Goal: Task Accomplishment & Management: Use online tool/utility

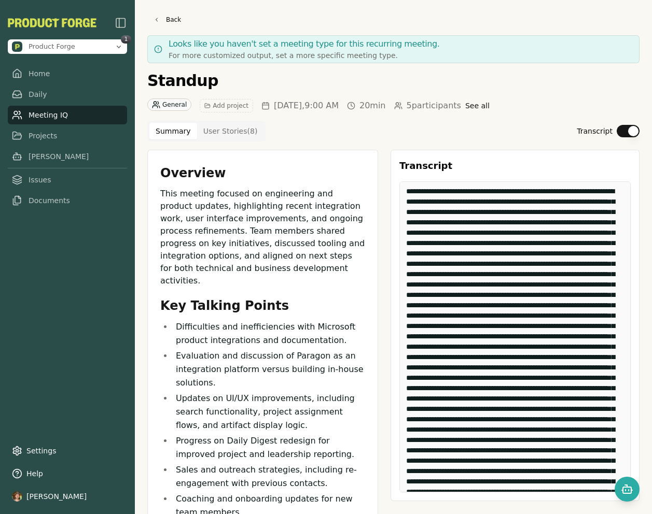
click at [367, 87] on div "Standup General Add project [DATE] 9:00 AM 20min 5 participants See all" at bounding box center [393, 92] width 492 height 41
click at [41, 76] on link "Home" at bounding box center [67, 73] width 119 height 19
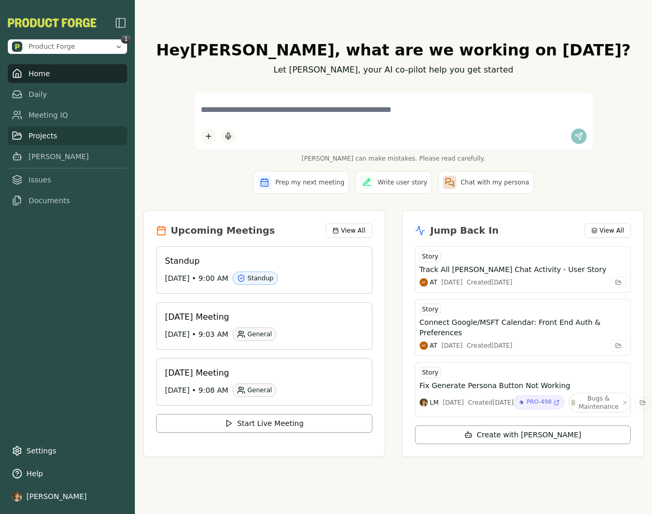
click at [62, 136] on link "Projects" at bounding box center [67, 136] width 119 height 19
click at [44, 149] on link "[PERSON_NAME]" at bounding box center [67, 156] width 119 height 19
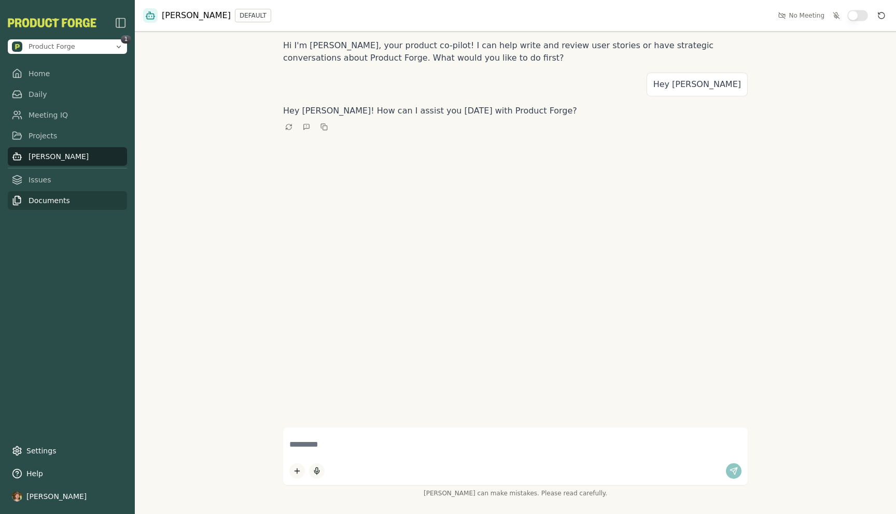
click at [45, 197] on link "Documents" at bounding box center [67, 200] width 119 height 19
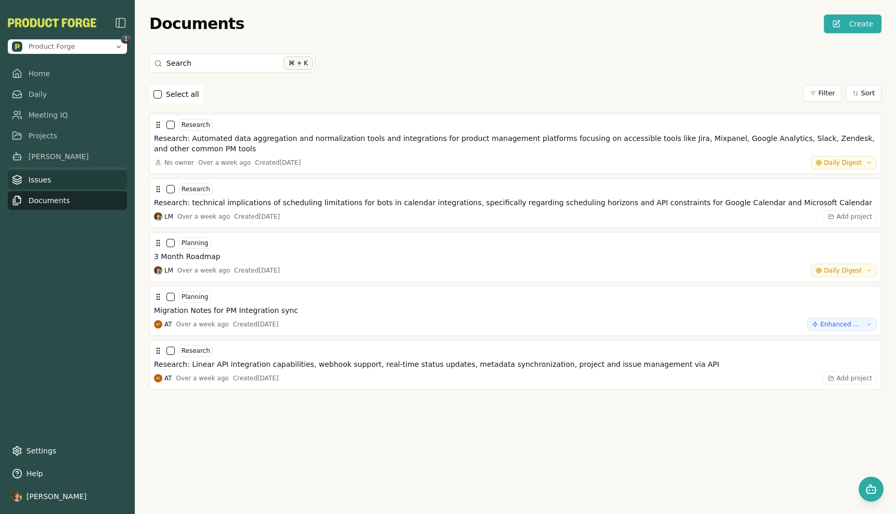
click at [56, 178] on link "Issues" at bounding box center [67, 180] width 119 height 19
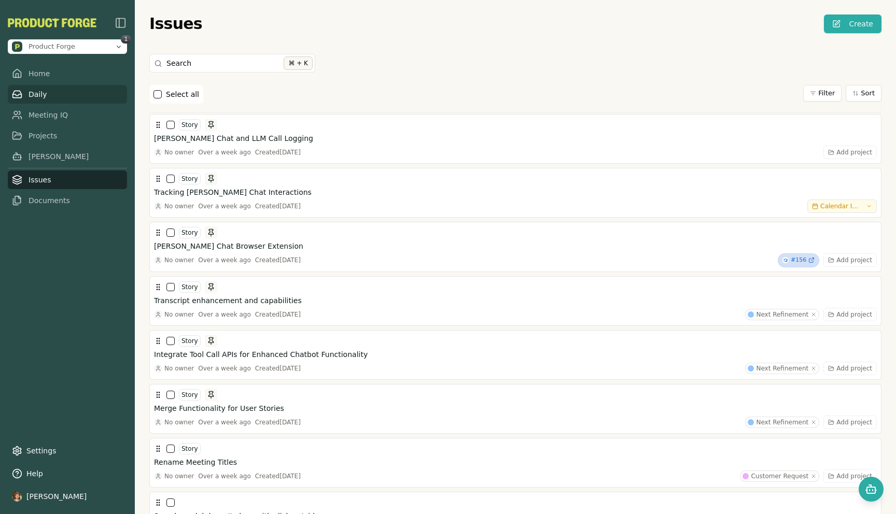
click at [44, 93] on link "Daily" at bounding box center [67, 94] width 119 height 19
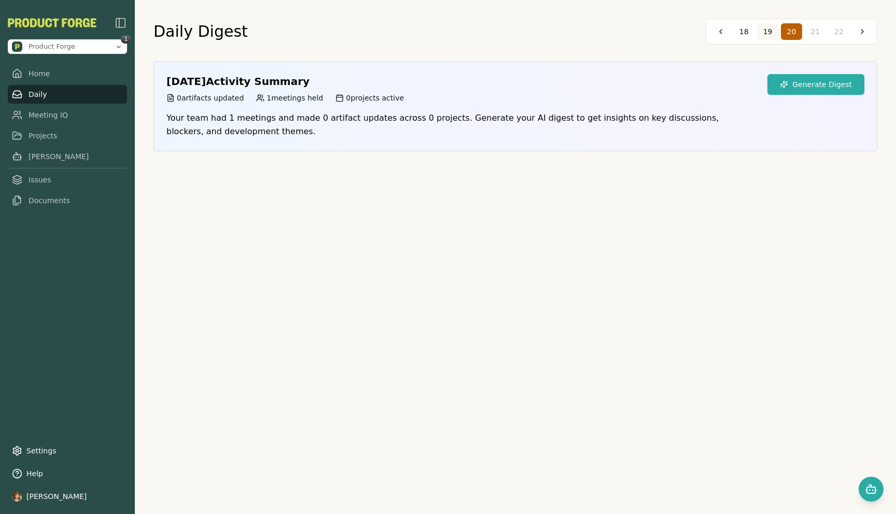
click at [651, 31] on button "19" at bounding box center [768, 31] width 22 height 17
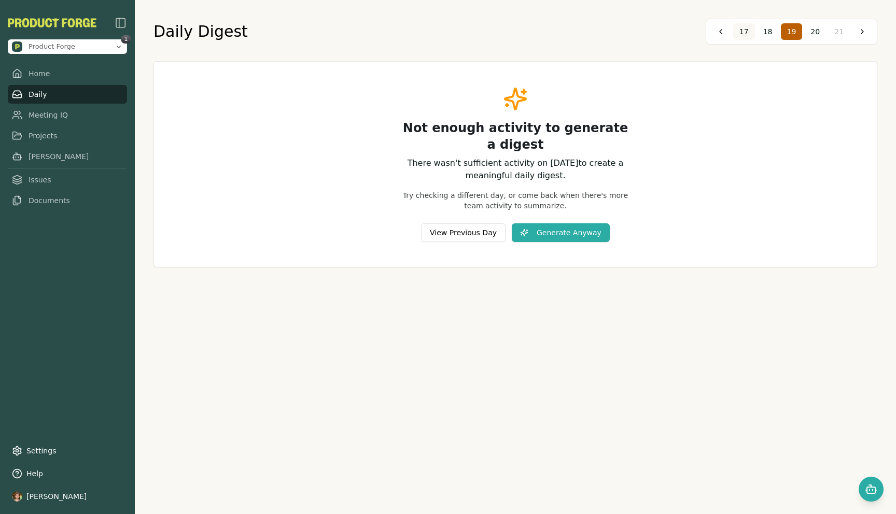
click at [651, 36] on button "17" at bounding box center [744, 31] width 22 height 17
click at [651, 31] on button "16" at bounding box center [768, 31] width 22 height 17
click at [651, 31] on span "17" at bounding box center [815, 31] width 9 height 10
click at [651, 31] on span "18" at bounding box center [815, 31] width 9 height 10
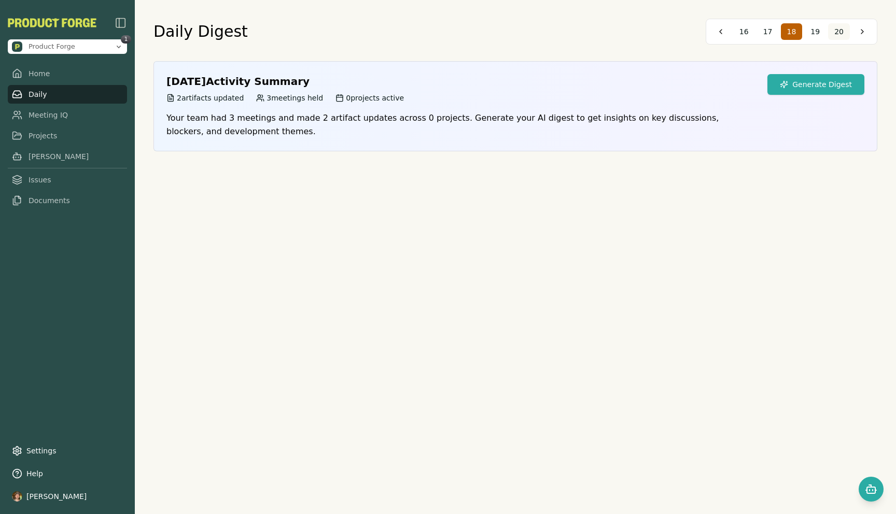
click at [651, 30] on button "20" at bounding box center [839, 31] width 22 height 17
click at [651, 35] on span "21" at bounding box center [815, 31] width 9 height 10
click at [651, 84] on button "Generate Digest" at bounding box center [816, 84] width 97 height 21
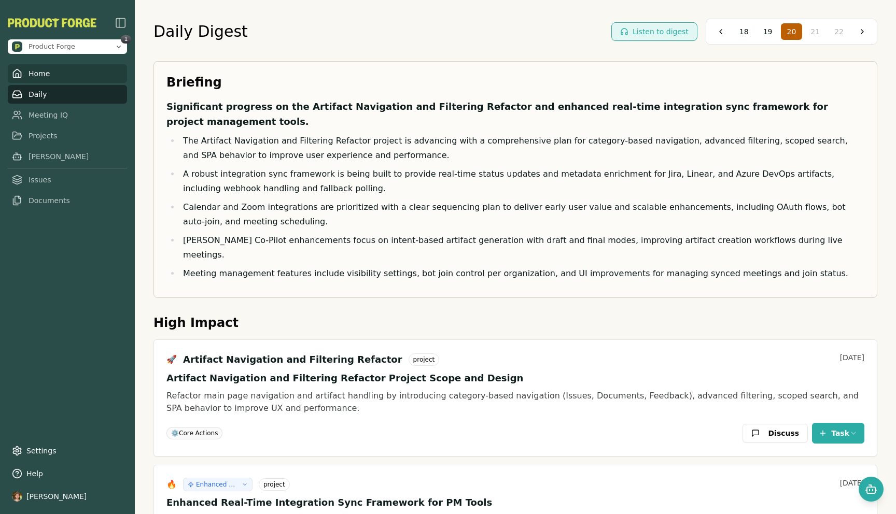
click at [35, 75] on link "Home" at bounding box center [67, 73] width 119 height 19
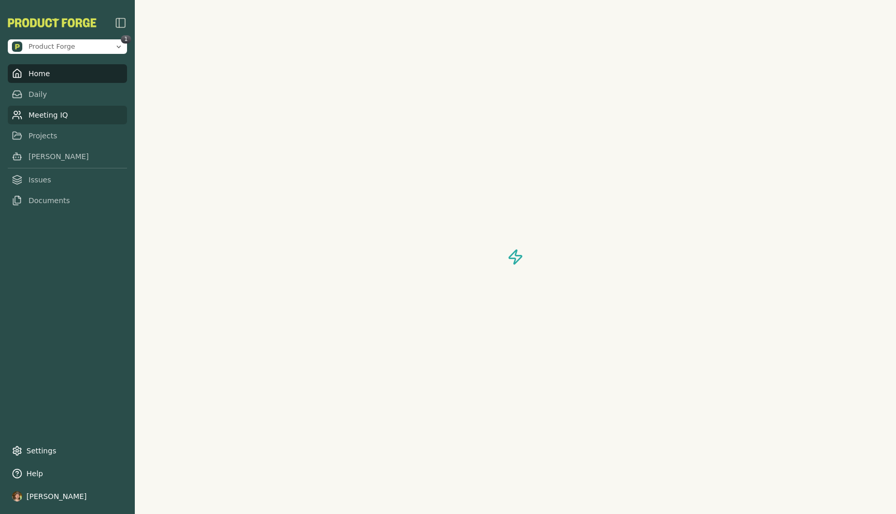
click at [46, 114] on link "Meeting IQ" at bounding box center [67, 115] width 119 height 19
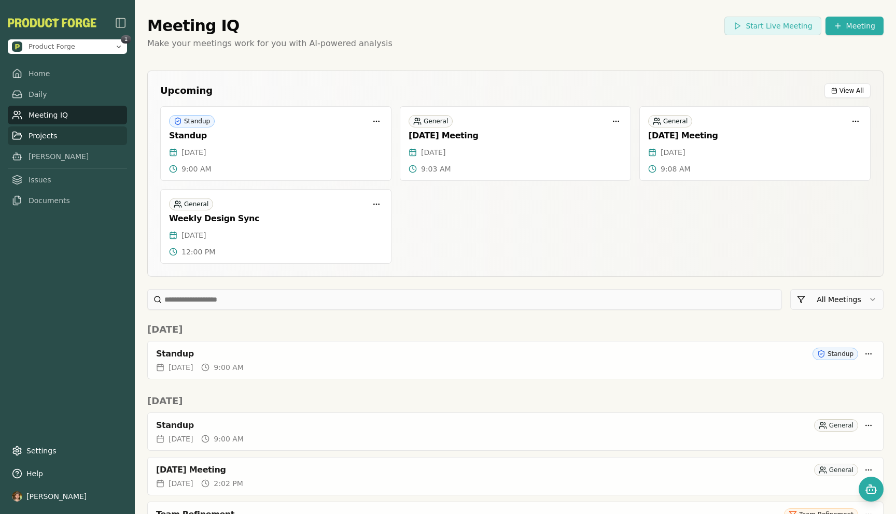
click at [46, 136] on link "Projects" at bounding box center [67, 136] width 119 height 19
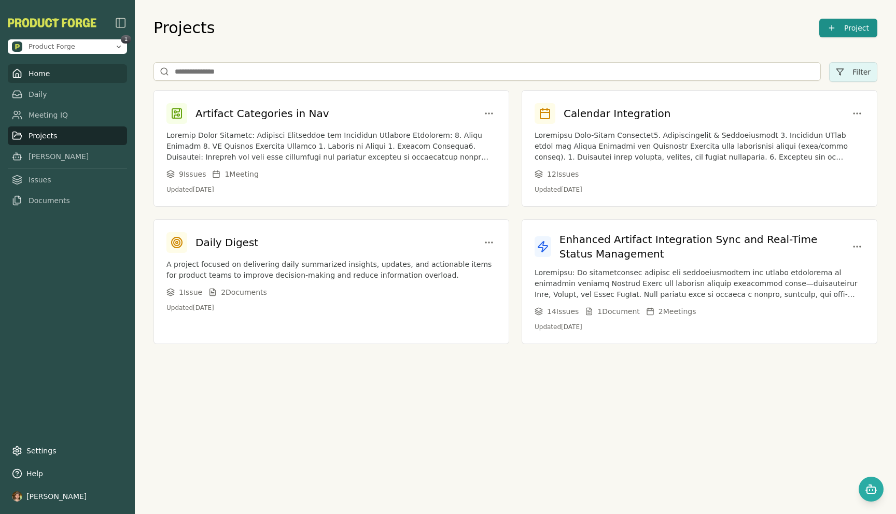
click at [45, 75] on link "Home" at bounding box center [67, 73] width 119 height 19
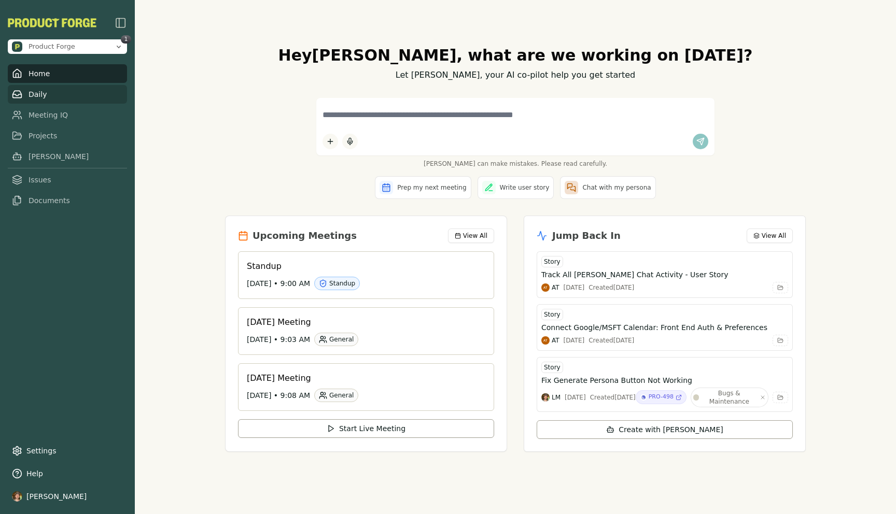
click at [37, 94] on link "Daily" at bounding box center [67, 94] width 119 height 19
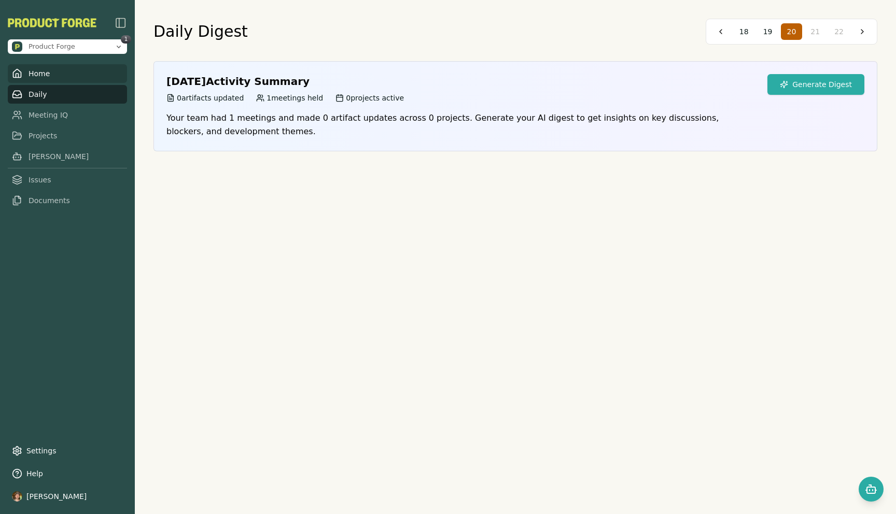
click at [54, 76] on link "Home" at bounding box center [67, 73] width 119 height 19
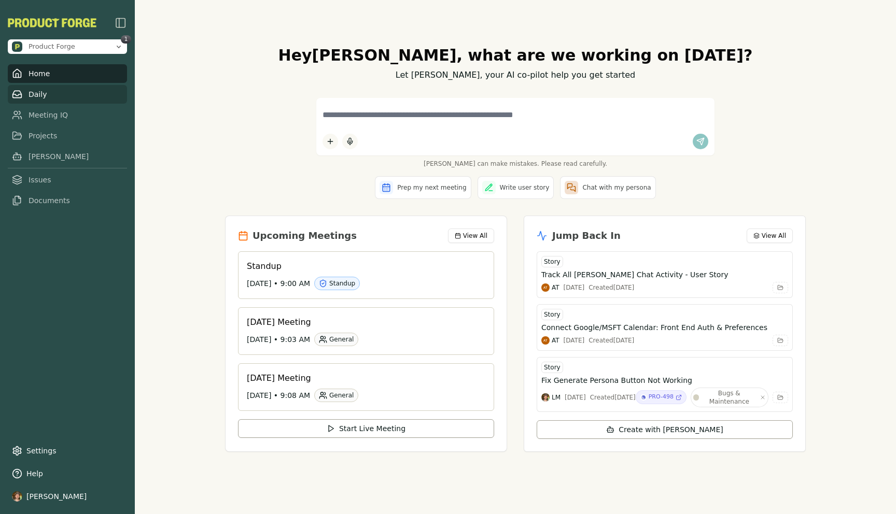
click at [41, 96] on link "Daily" at bounding box center [67, 94] width 119 height 19
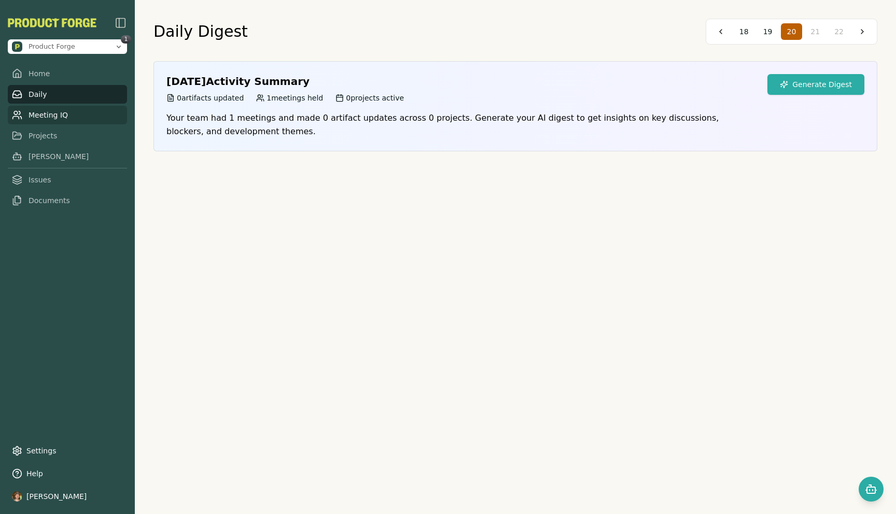
click at [50, 115] on link "Meeting IQ" at bounding box center [67, 115] width 119 height 19
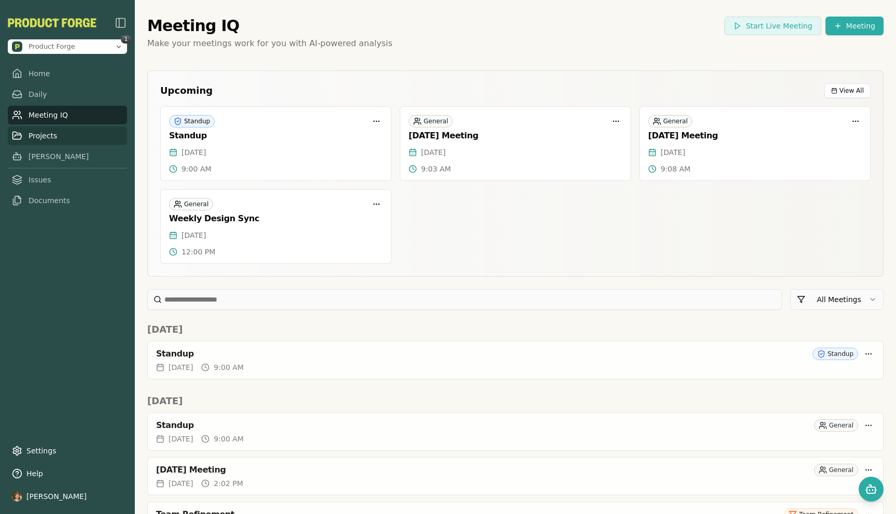
click at [62, 139] on link "Projects" at bounding box center [67, 136] width 119 height 19
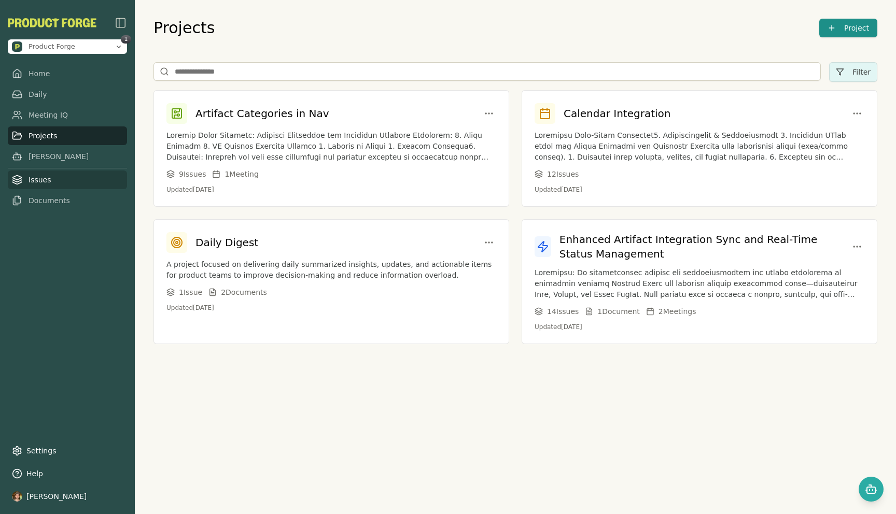
click at [47, 183] on link "Issues" at bounding box center [67, 180] width 119 height 19
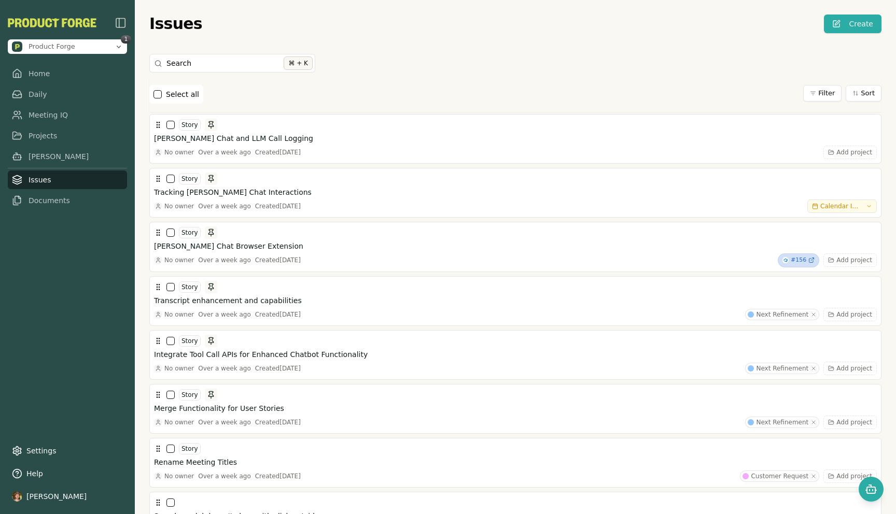
click at [158, 93] on button "button" at bounding box center [158, 94] width 8 height 8
click at [651, 96] on html "Product Forge 1 Home Daily Meeting IQ Projects [PERSON_NAME] Issues Documents S…" at bounding box center [448, 257] width 896 height 514
click at [651, 88] on html "Product Forge 1 Home Daily Meeting IQ Projects [PERSON_NAME] Issues Documents S…" at bounding box center [448, 257] width 896 height 514
click at [651, 68] on div "Search ⌘ + K" at bounding box center [515, 65] width 732 height 23
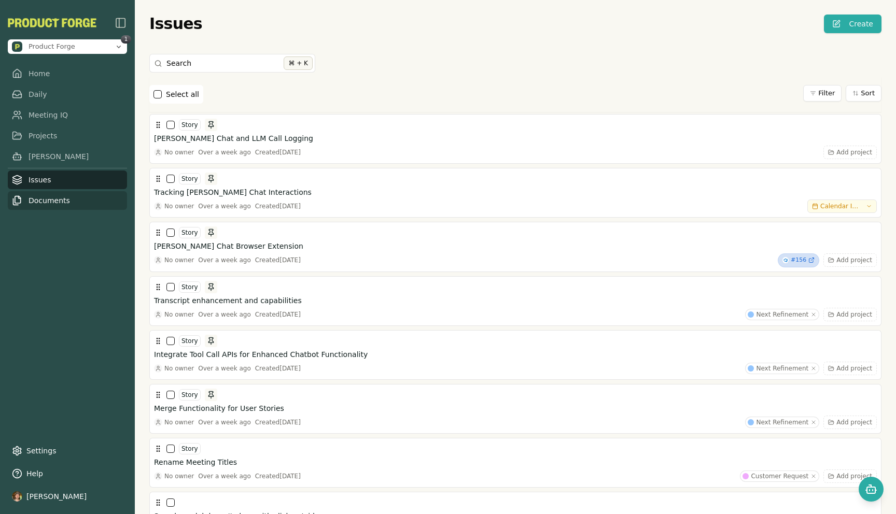
click at [66, 203] on link "Documents" at bounding box center [67, 200] width 119 height 19
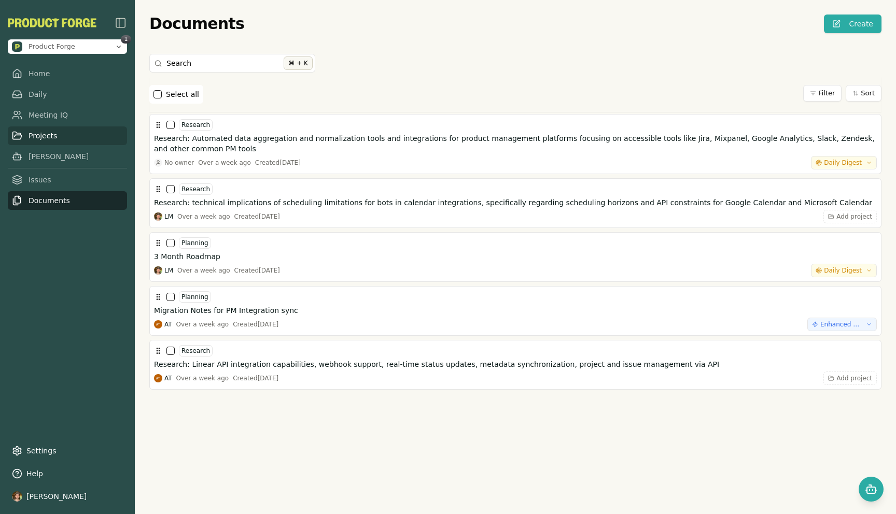
click at [56, 134] on link "Projects" at bounding box center [67, 136] width 119 height 19
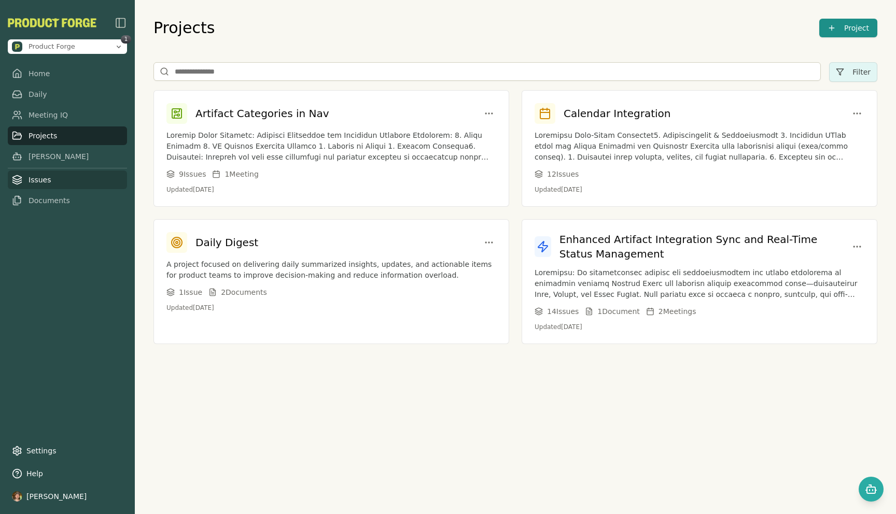
click at [37, 177] on link "Issues" at bounding box center [67, 180] width 119 height 19
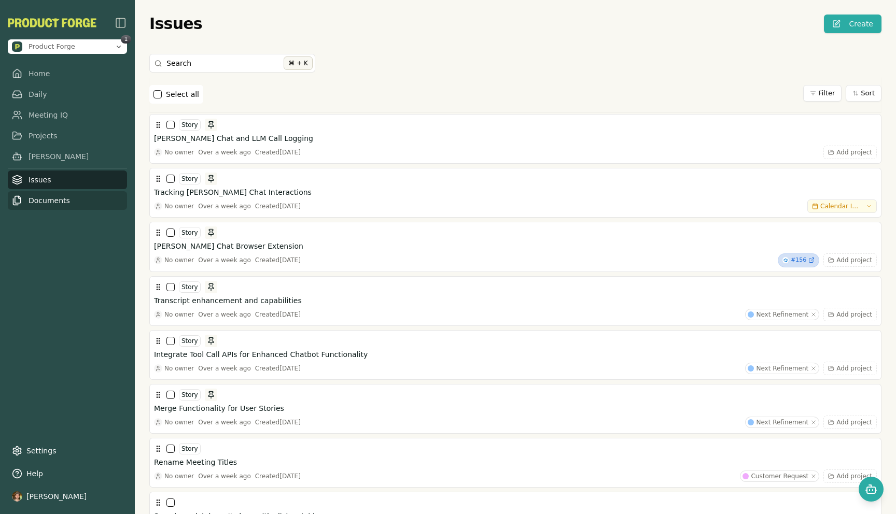
click at [40, 198] on link "Documents" at bounding box center [67, 200] width 119 height 19
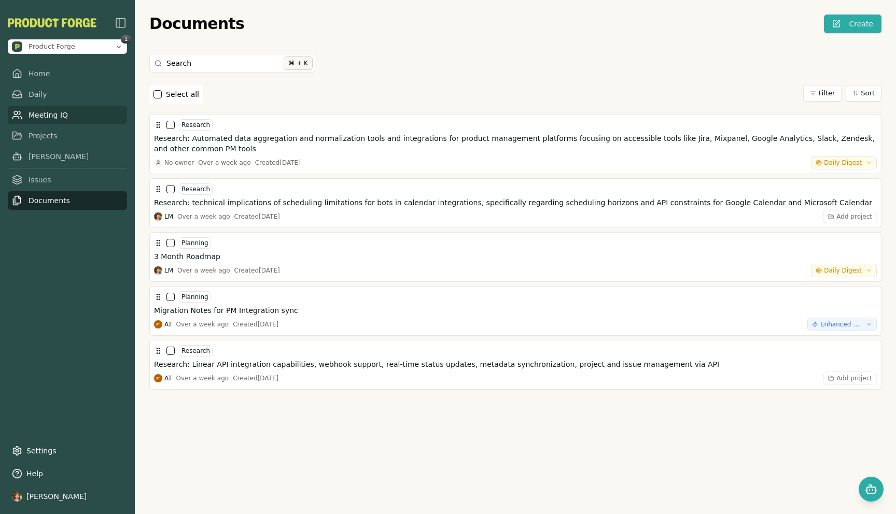
click at [48, 113] on link "Meeting IQ" at bounding box center [67, 115] width 119 height 19
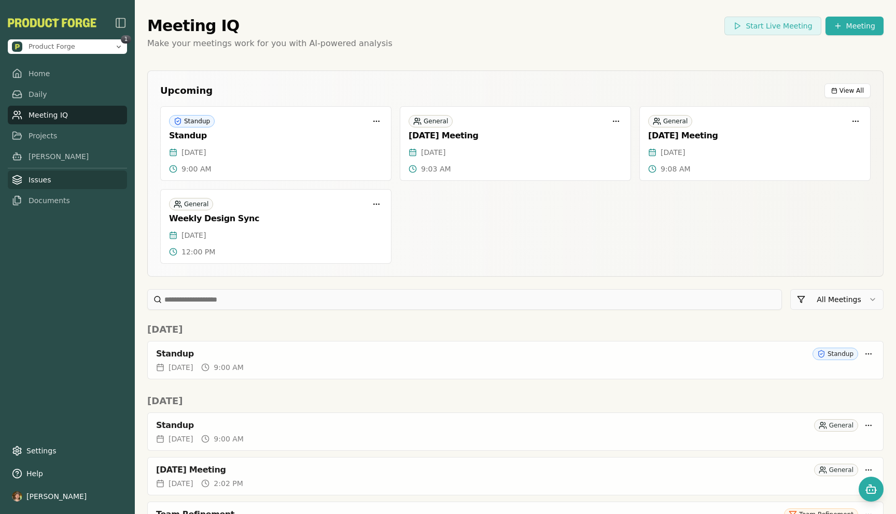
click at [39, 175] on link "Issues" at bounding box center [67, 180] width 119 height 19
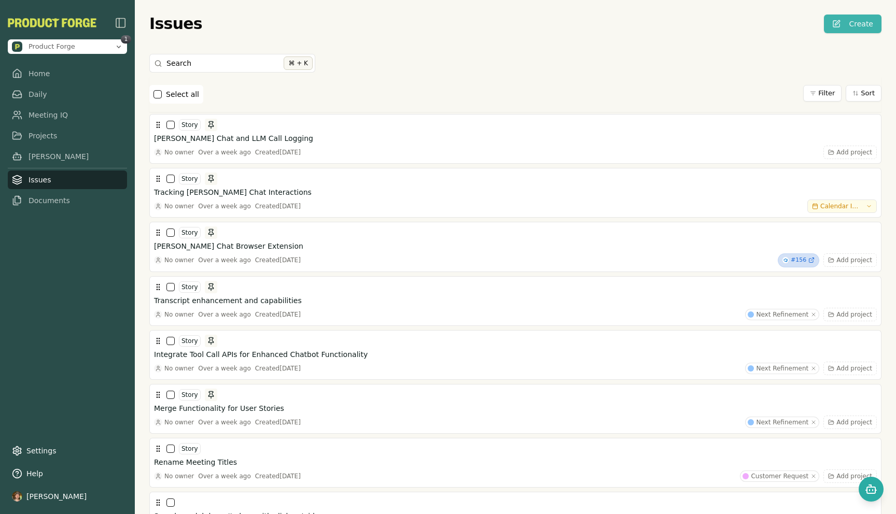
click at [651, 29] on button "Create" at bounding box center [853, 24] width 58 height 19
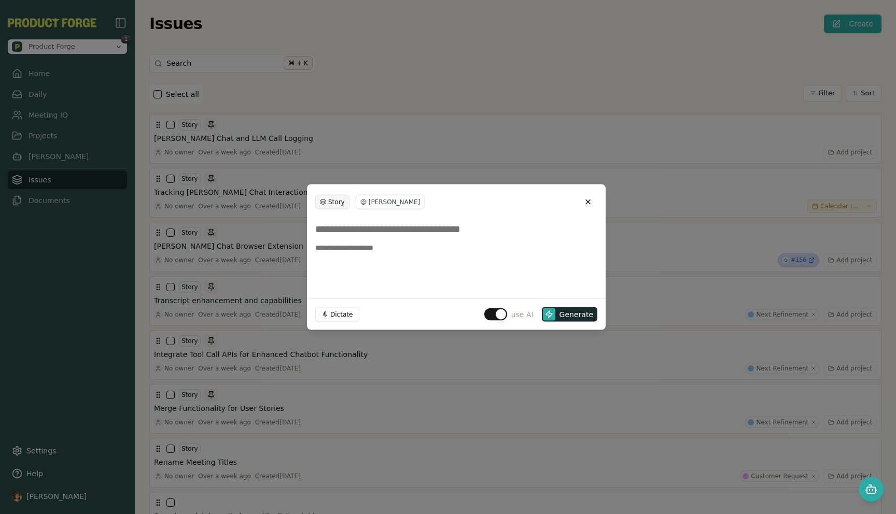
click at [331, 199] on html "Product Forge 1 Home Daily Meeting IQ Projects [PERSON_NAME] Issues Documents S…" at bounding box center [448, 257] width 896 height 514
click at [377, 107] on html "Product Forge 1 Home Daily Meeting IQ Projects [PERSON_NAME] Issues Documents S…" at bounding box center [448, 257] width 896 height 514
click at [377, 107] on div at bounding box center [448, 257] width 896 height 514
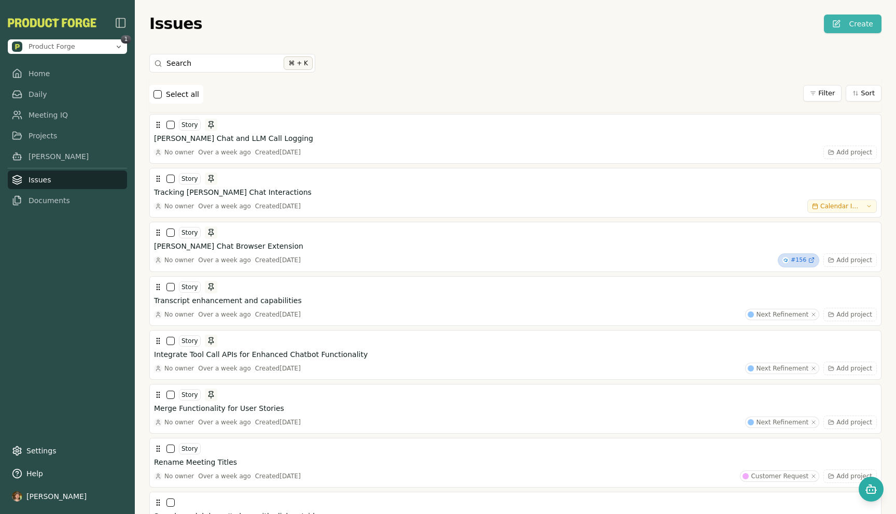
click at [651, 20] on button "Create" at bounding box center [853, 24] width 58 height 19
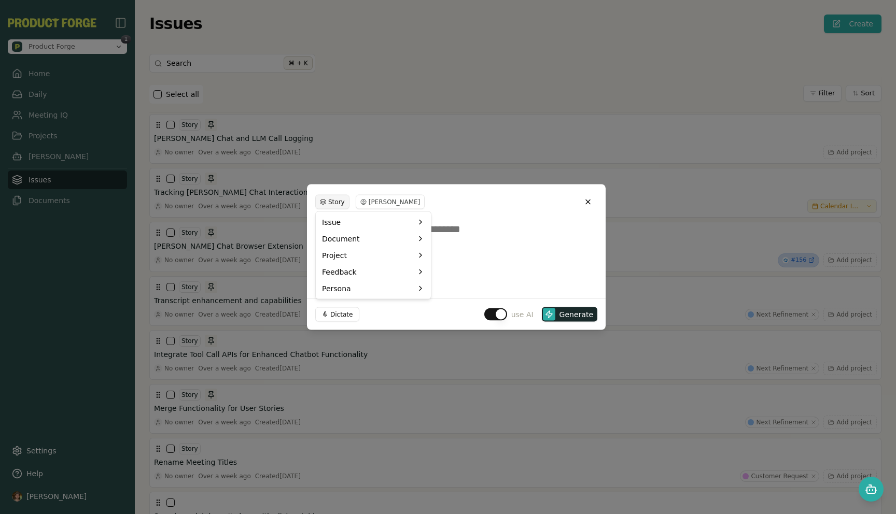
click at [326, 207] on html "Product Forge 1 Home Daily Meeting IQ Projects [PERSON_NAME] Issues Documents S…" at bounding box center [448, 257] width 896 height 514
click at [496, 190] on html "Product Forge 1 Home Daily Meeting IQ Projects [PERSON_NAME] Issues Documents S…" at bounding box center [448, 257] width 896 height 514
click at [585, 197] on button "Close" at bounding box center [588, 202] width 19 height 19
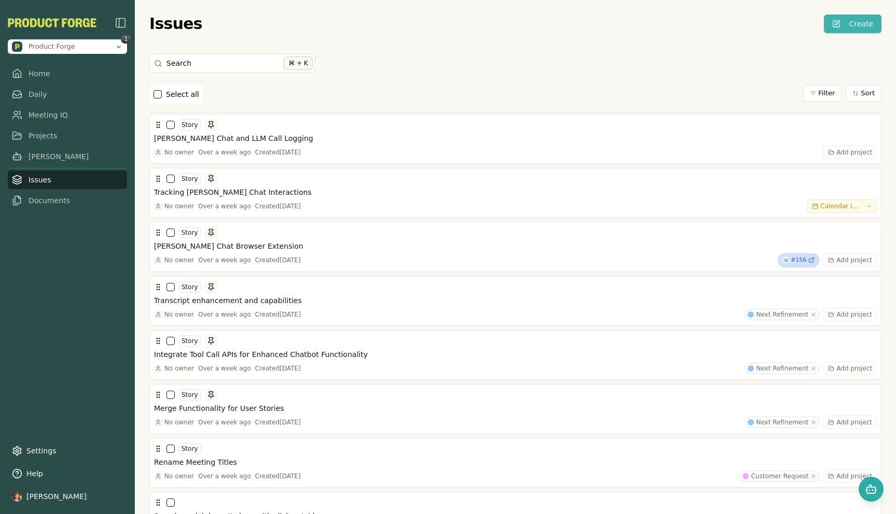
click at [651, 18] on button "Create" at bounding box center [853, 24] width 58 height 19
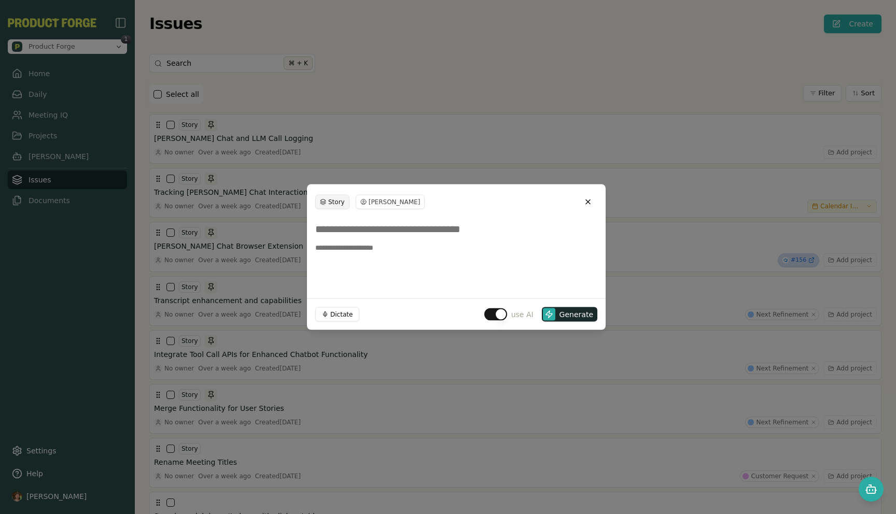
click at [333, 203] on html "Product Forge 1 Home Daily Meeting IQ Projects [PERSON_NAME] Issues Documents S…" at bounding box center [448, 257] width 896 height 514
click at [374, 125] on html "Product Forge 1 Home Daily Meeting IQ Projects [PERSON_NAME] Issues Documents S…" at bounding box center [448, 257] width 896 height 514
click at [330, 203] on html "Product Forge 1 Home Daily Meeting IQ Projects [PERSON_NAME] Issues Documents S…" at bounding box center [448, 257] width 896 height 514
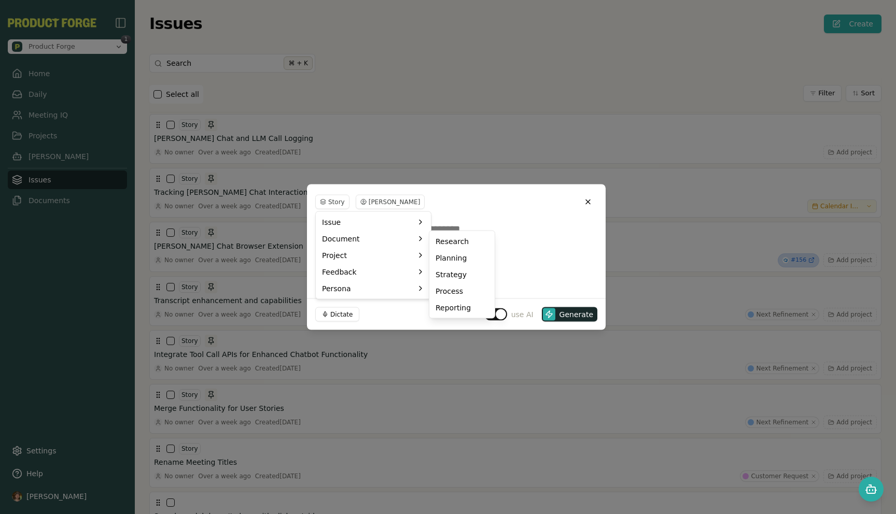
click at [449, 128] on html "Product Forge 1 Home Daily Meeting IQ Projects [PERSON_NAME] Issues Documents S…" at bounding box center [448, 257] width 896 height 514
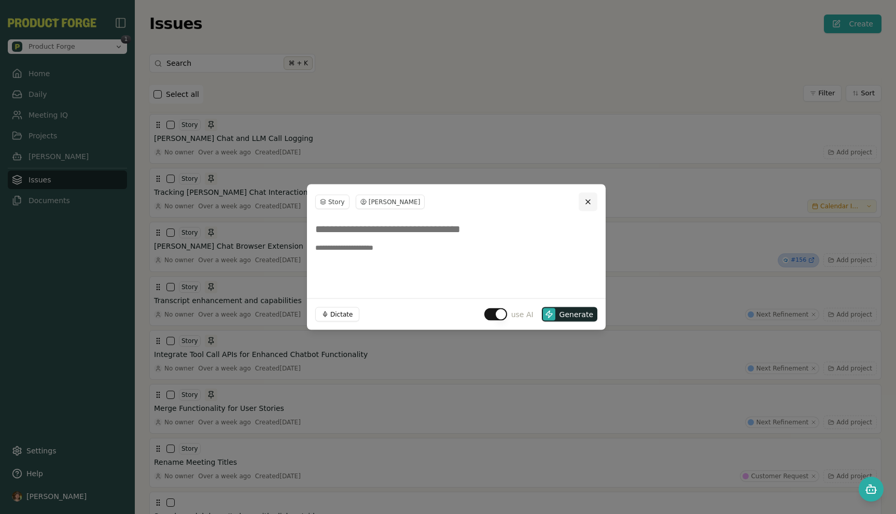
click at [587, 204] on button "Close" at bounding box center [588, 202] width 19 height 19
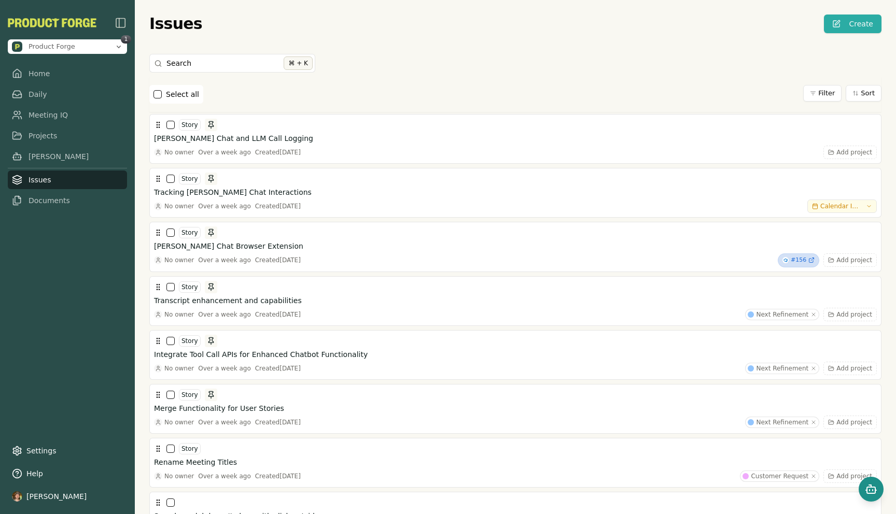
click at [651, 485] on icon "Open chat" at bounding box center [870, 486] width 2 height 2
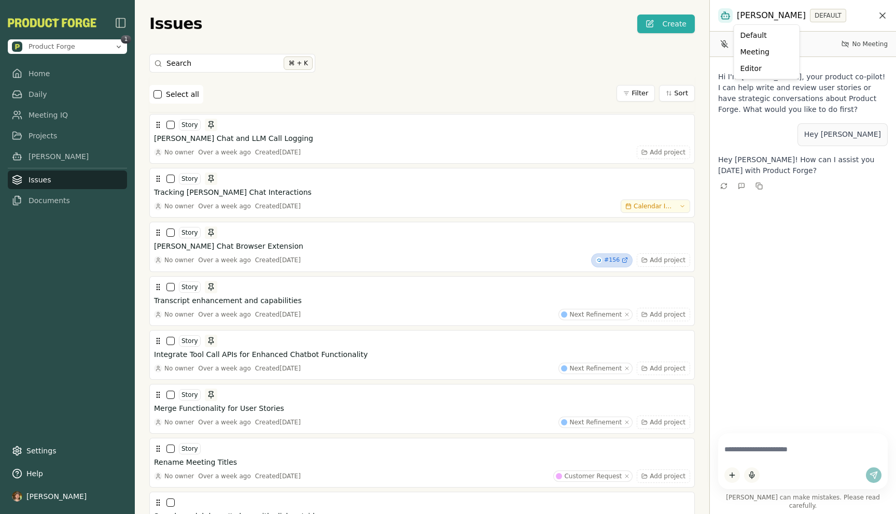
click at [651, 11] on html "Product Forge 1 Home Daily Meeting IQ Projects [PERSON_NAME] Issues Documents S…" at bounding box center [448, 257] width 896 height 514
click at [651, 19] on html "Product Forge 1 Home Daily Meeting IQ Projects [PERSON_NAME] Issues Documents S…" at bounding box center [448, 257] width 896 height 514
click at [566, 68] on div "Search ⌘ + K" at bounding box center [422, 65] width 546 height 23
drag, startPoint x: 710, startPoint y: 62, endPoint x: 640, endPoint y: 62, distance: 70.0
click at [651, 62] on div at bounding box center [710, 257] width 2 height 514
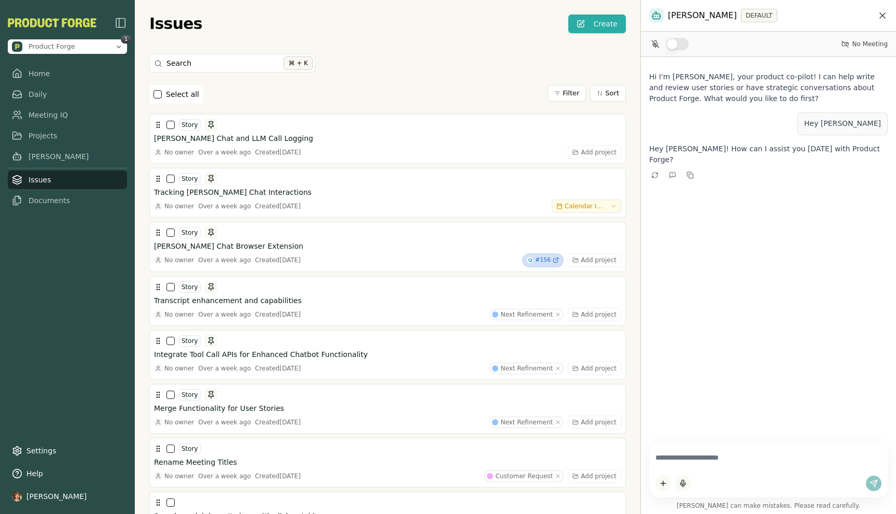
click at [651, 15] on html "Product Forge 1 Home Daily Meeting IQ Projects [PERSON_NAME] Issues Documents S…" at bounding box center [448, 257] width 896 height 514
click at [651, 11] on html "Product Forge 1 Home Daily Meeting IQ Projects [PERSON_NAME] Issues Documents S…" at bounding box center [448, 257] width 896 height 514
click at [480, 55] on div "Search ⌘ + K" at bounding box center [387, 65] width 477 height 23
click at [46, 161] on link "[PERSON_NAME]" at bounding box center [67, 156] width 119 height 19
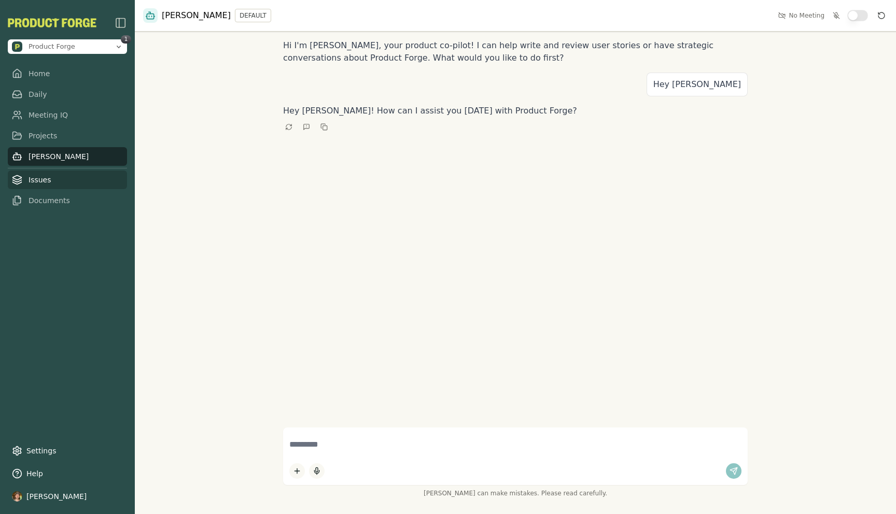
click at [36, 179] on link "Issues" at bounding box center [67, 180] width 119 height 19
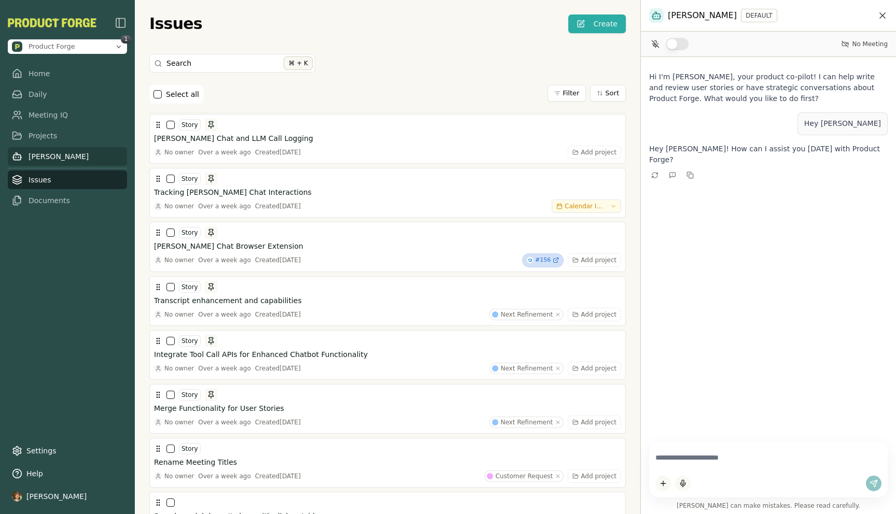
click at [35, 156] on link "[PERSON_NAME]" at bounding box center [67, 156] width 119 height 19
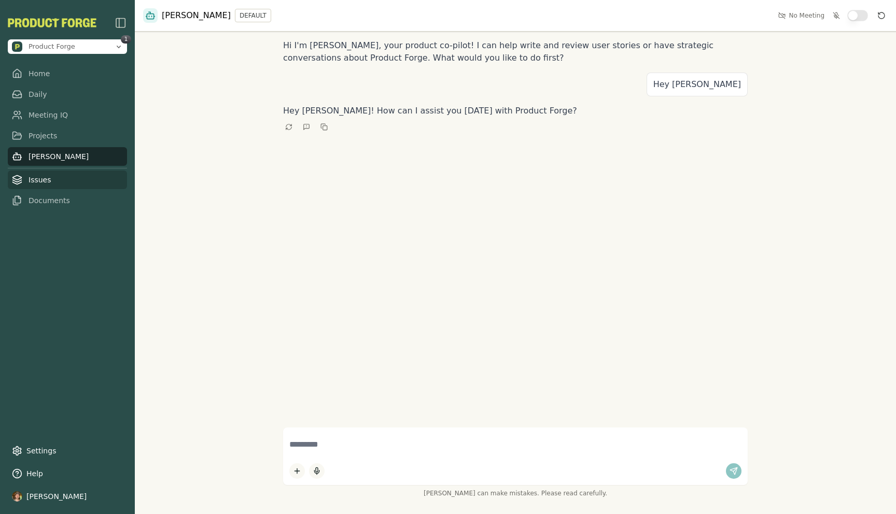
click at [46, 180] on link "Issues" at bounding box center [67, 180] width 119 height 19
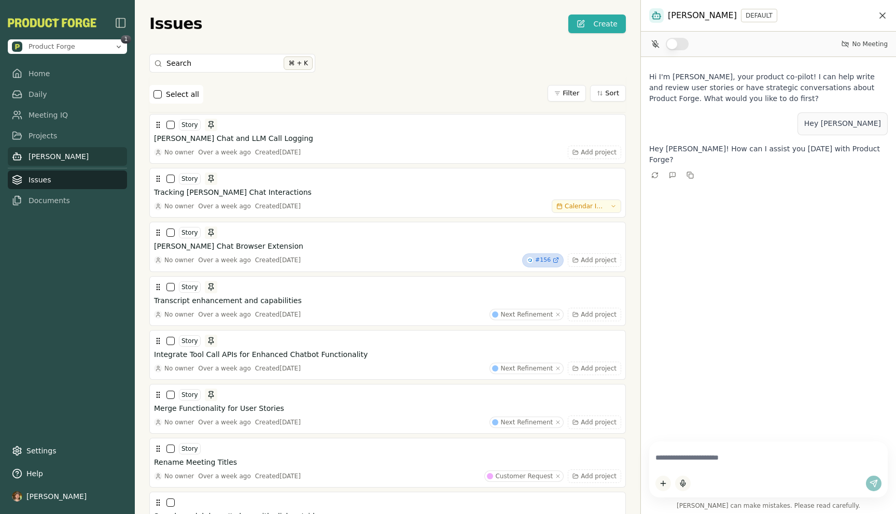
click at [54, 151] on link "[PERSON_NAME]" at bounding box center [67, 156] width 119 height 19
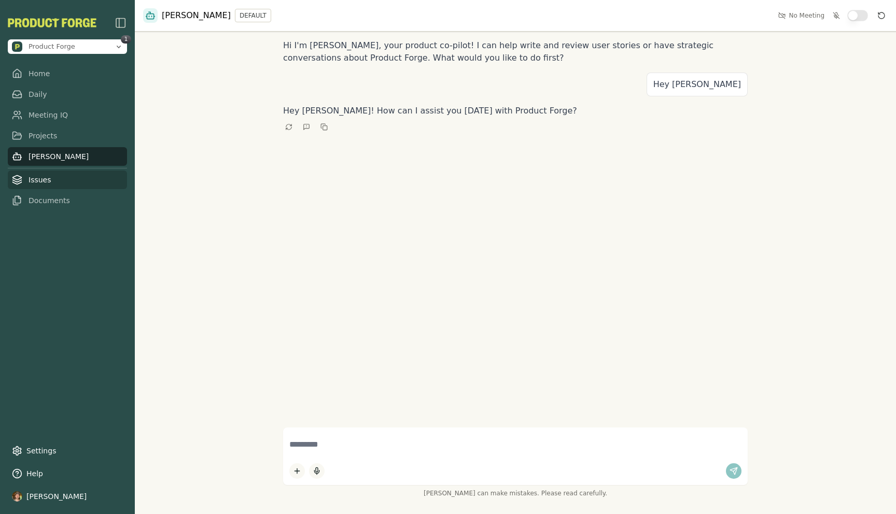
click at [52, 182] on link "Issues" at bounding box center [67, 180] width 119 height 19
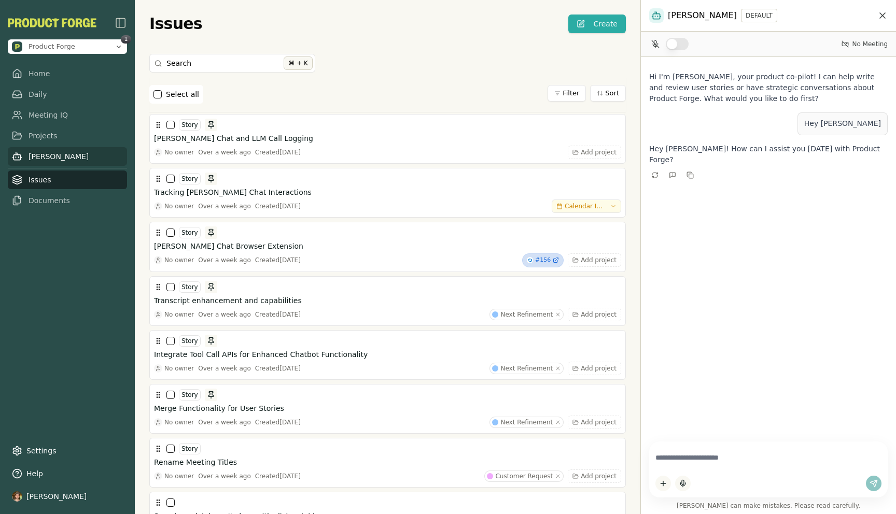
click at [52, 159] on link "[PERSON_NAME]" at bounding box center [67, 156] width 119 height 19
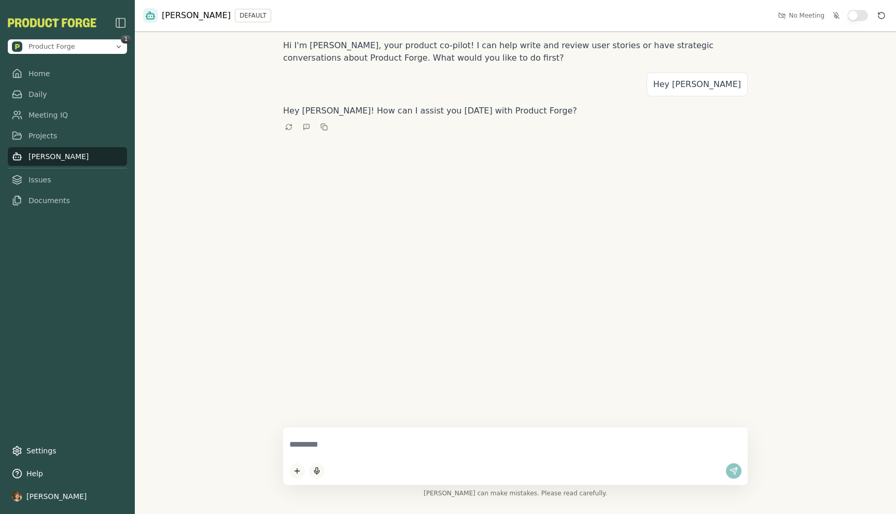
click at [299, 440] on textarea at bounding box center [515, 445] width 452 height 22
click at [309, 444] on textarea "********" at bounding box center [515, 445] width 452 height 22
type textarea "**********"
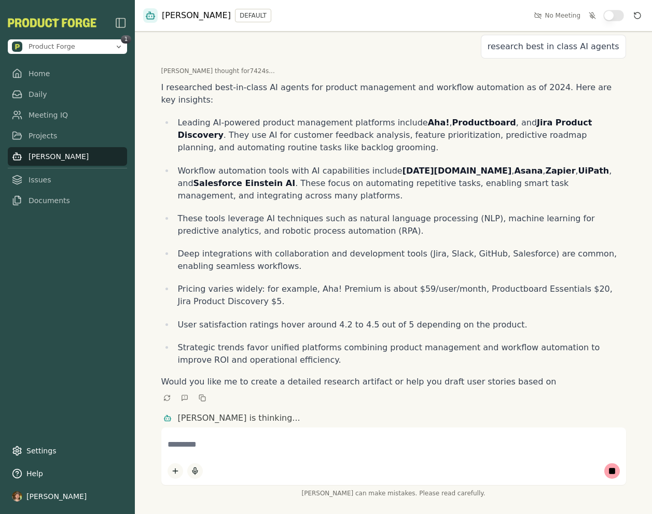
scroll to position [78, 0]
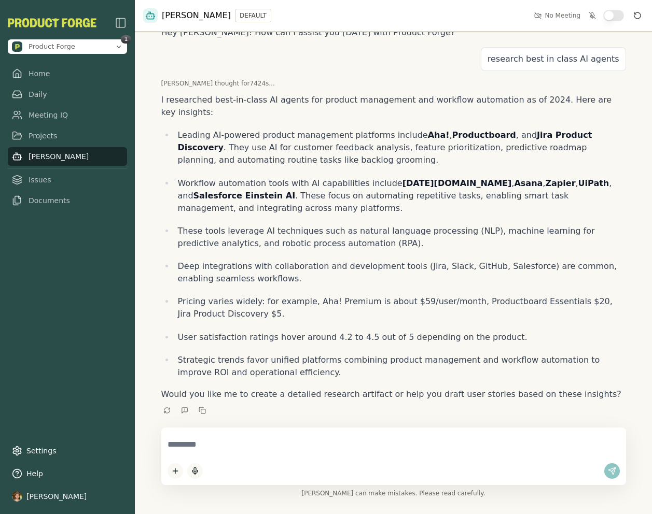
click at [282, 441] on textarea at bounding box center [394, 445] width 452 height 22
click at [47, 202] on link "Documents" at bounding box center [67, 200] width 119 height 19
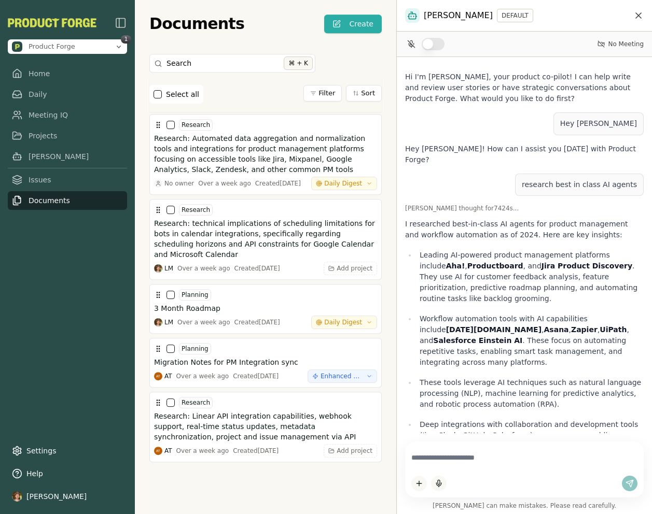
scroll to position [172, 0]
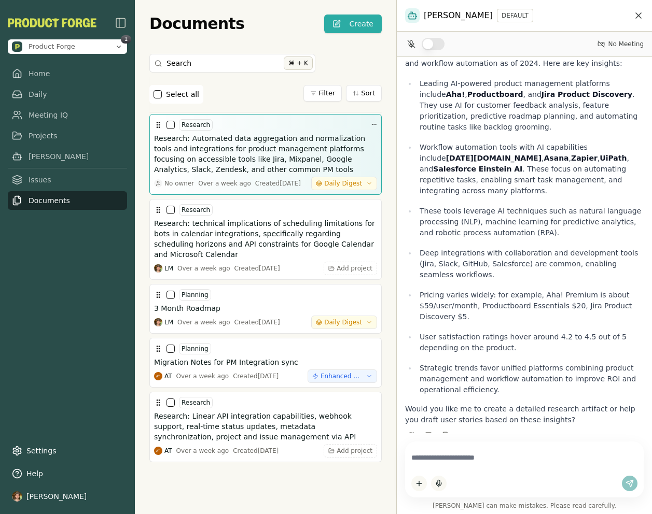
click at [276, 145] on h3 "Research: Automated data aggregation and normalization tools and integrations f…" at bounding box center [265, 153] width 223 height 41
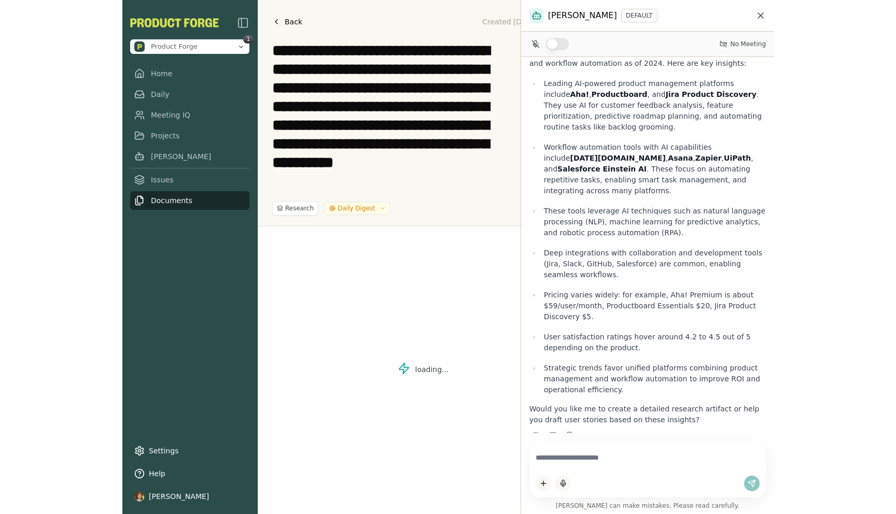
scroll to position [193, 0]
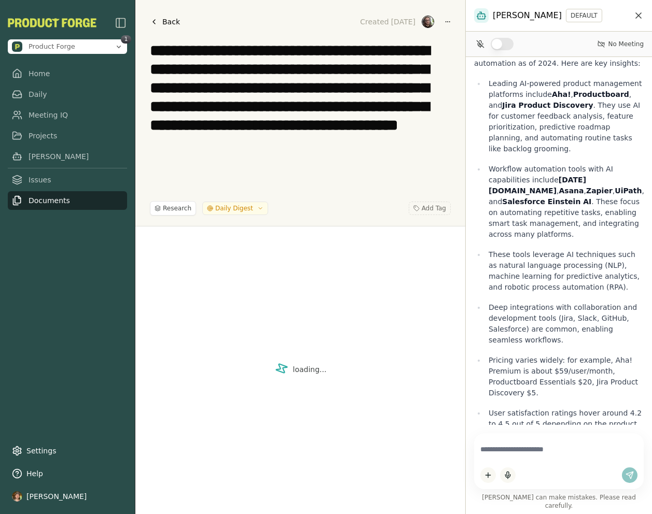
drag, startPoint x: 396, startPoint y: 175, endPoint x: 552, endPoint y: 175, distance: 155.6
click at [552, 175] on div "[PERSON_NAME] DEFAULT No Meeting Hi I'm [PERSON_NAME], your product co-pilot! I…" at bounding box center [558, 257] width 187 height 514
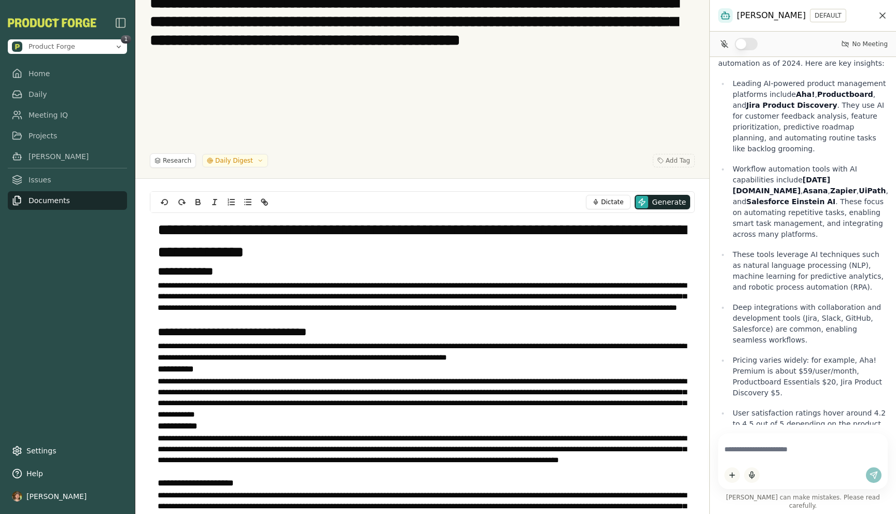
scroll to position [0, 0]
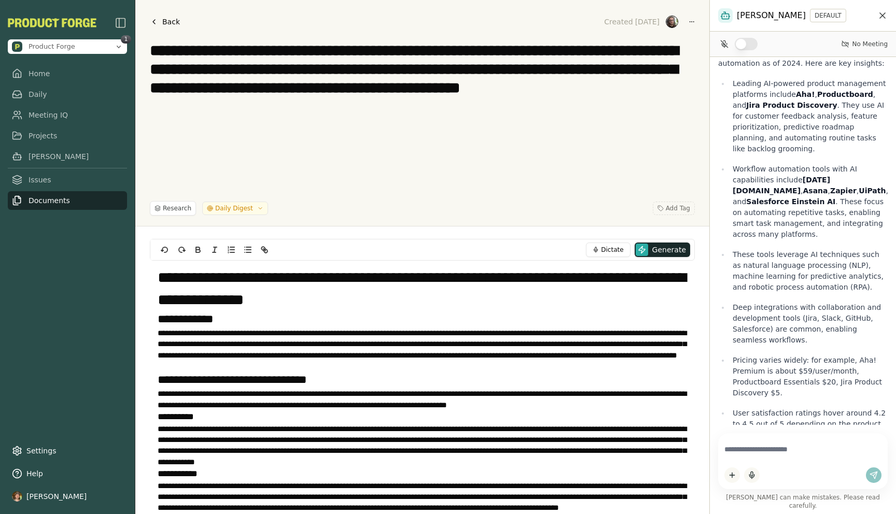
click at [407, 296] on h1 "**********" at bounding box center [422, 289] width 529 height 44
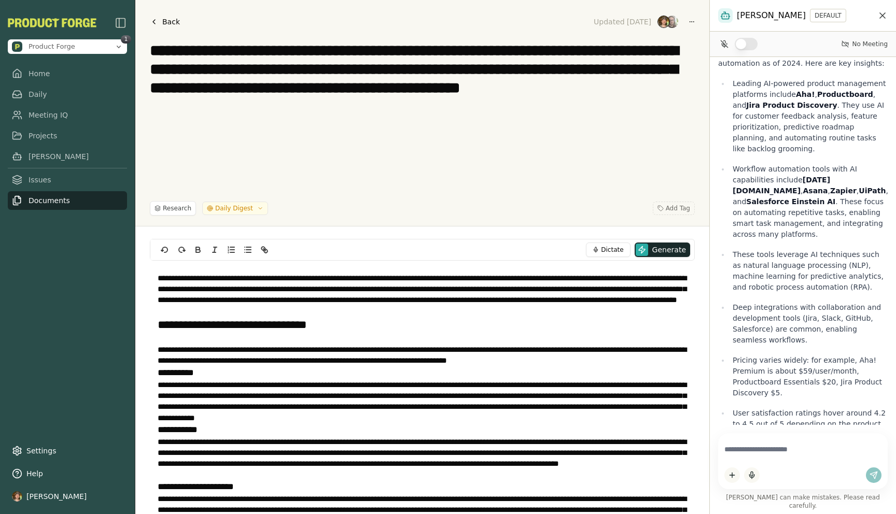
scroll to position [78, 0]
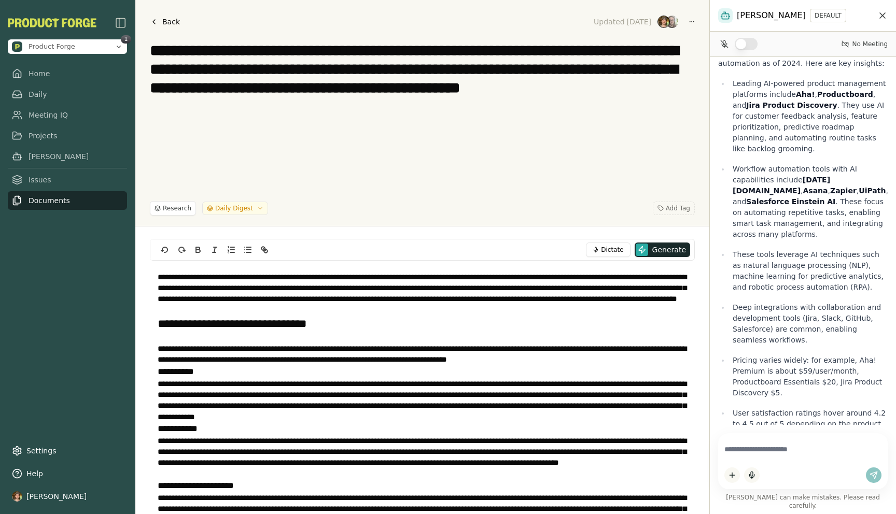
click at [158, 326] on h2 "**********" at bounding box center [422, 324] width 529 height 17
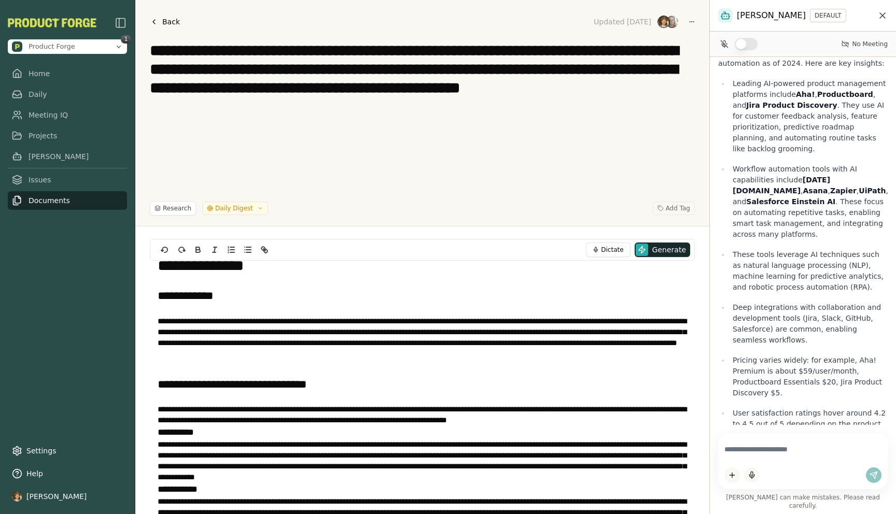
scroll to position [0, 0]
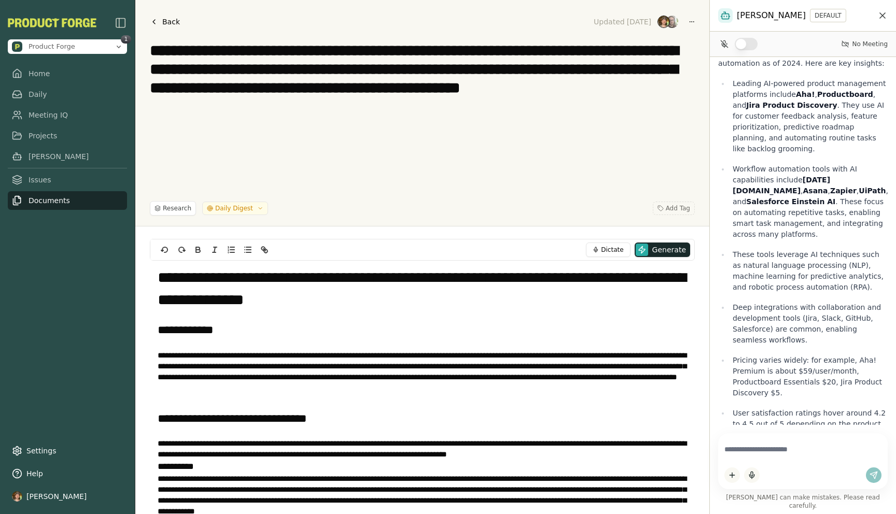
click at [180, 152] on textarea "**********" at bounding box center [422, 115] width 545 height 149
drag, startPoint x: 239, startPoint y: 152, endPoint x: 195, endPoint y: 147, distance: 43.8
click at [195, 147] on textarea "**********" at bounding box center [422, 115] width 545 height 149
drag, startPoint x: 366, startPoint y: 226, endPoint x: 366, endPoint y: 189, distance: 36.8
click at [366, 189] on div "**********" at bounding box center [422, 113] width 574 height 227
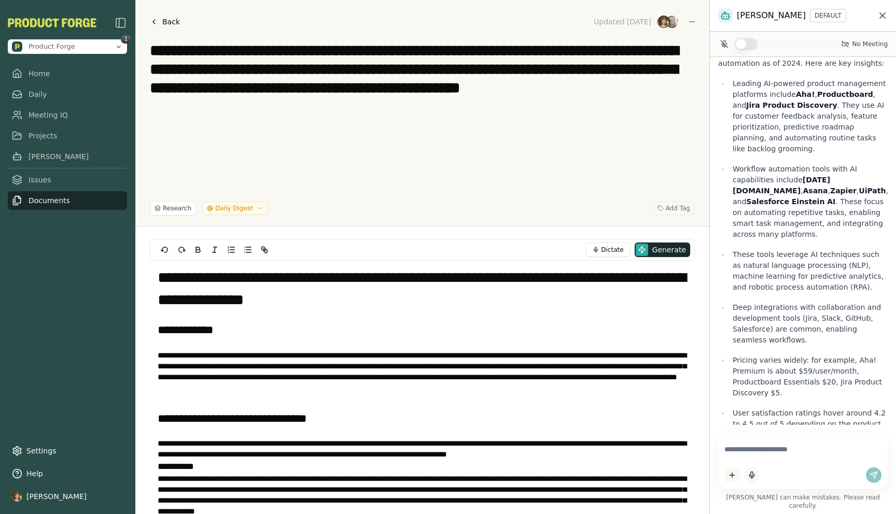
click at [366, 189] on textarea "**********" at bounding box center [422, 115] width 545 height 149
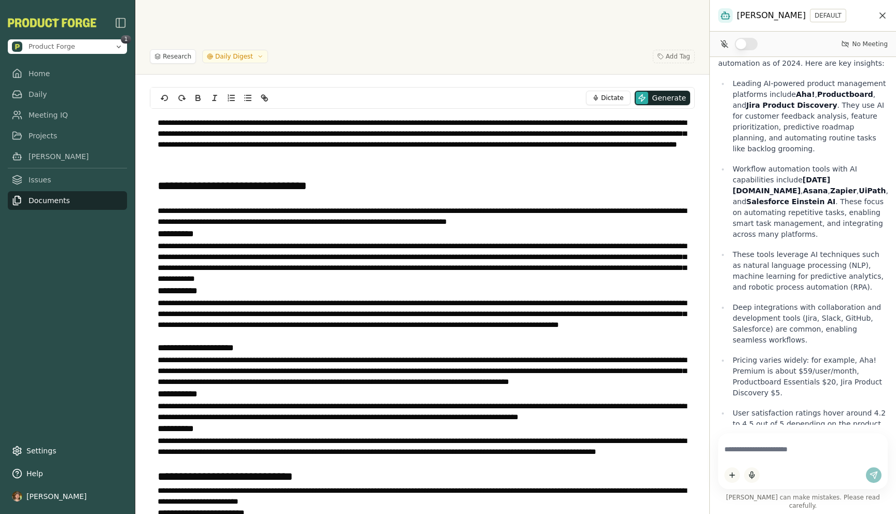
scroll to position [84, 0]
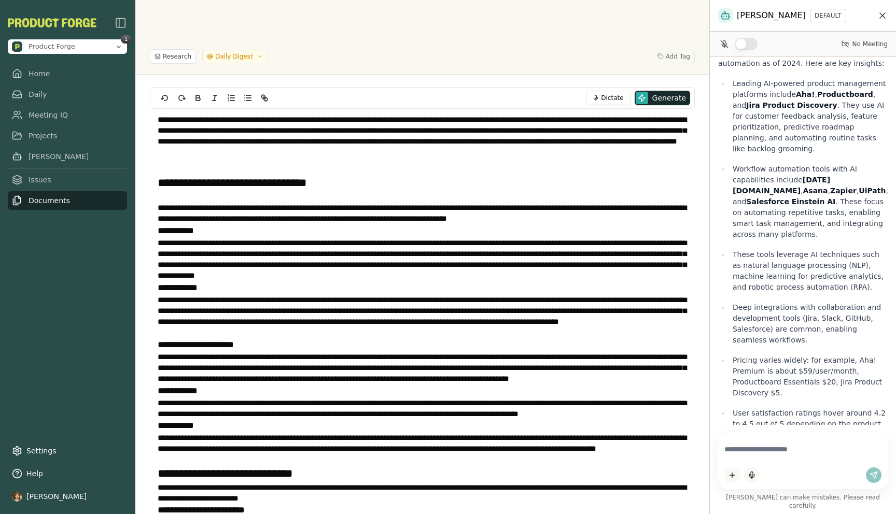
click at [651, 125] on div "**********" at bounding box center [422, 304] width 574 height 459
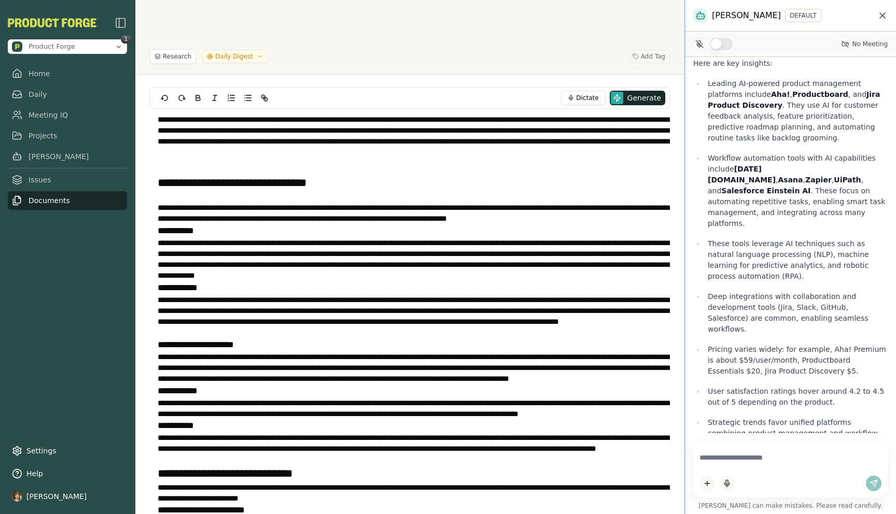
scroll to position [172, 0]
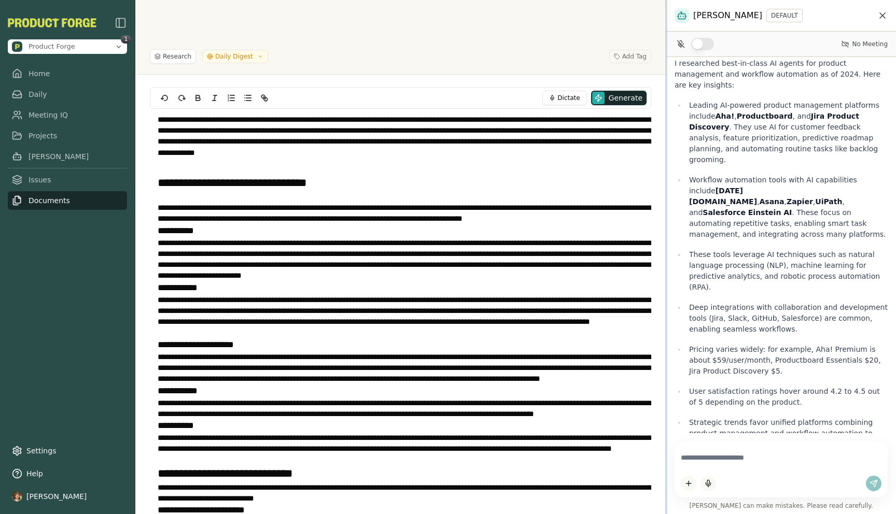
drag, startPoint x: 710, startPoint y: 125, endPoint x: 666, endPoint y: 126, distance: 44.1
click at [651, 126] on div at bounding box center [666, 257] width 2 height 514
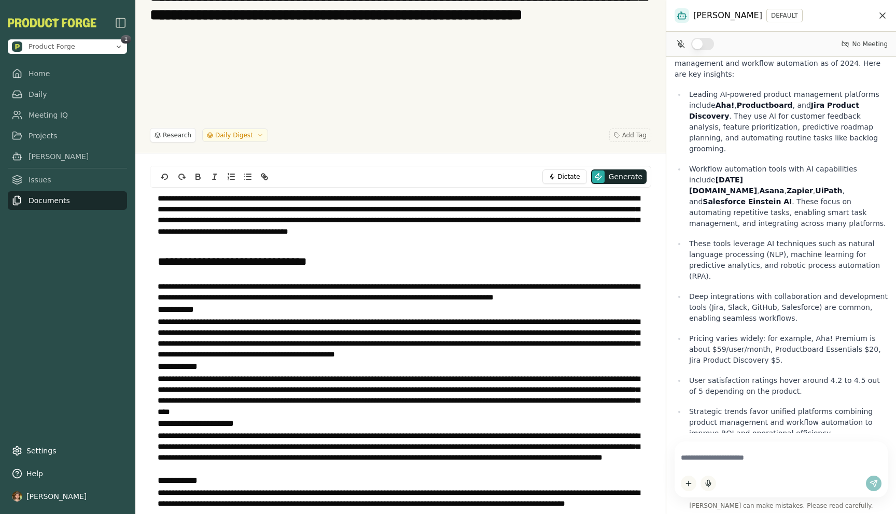
scroll to position [0, 0]
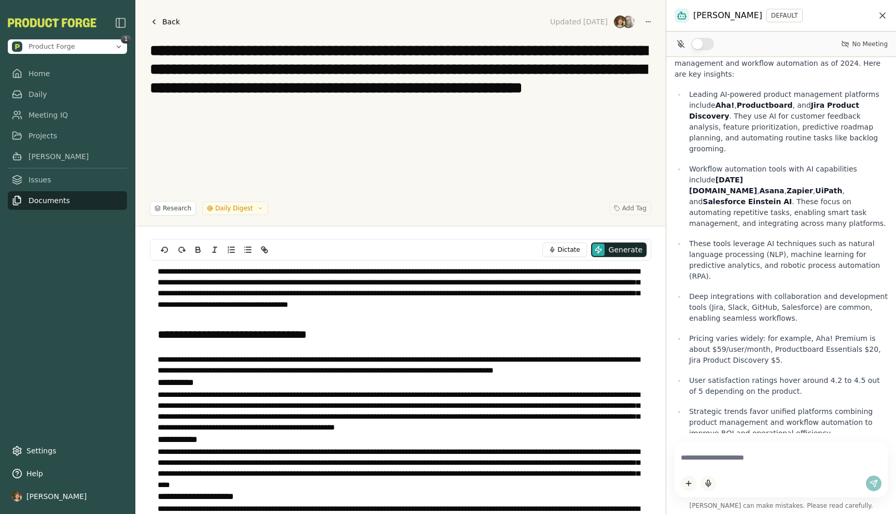
click at [39, 200] on link "Documents" at bounding box center [67, 200] width 119 height 19
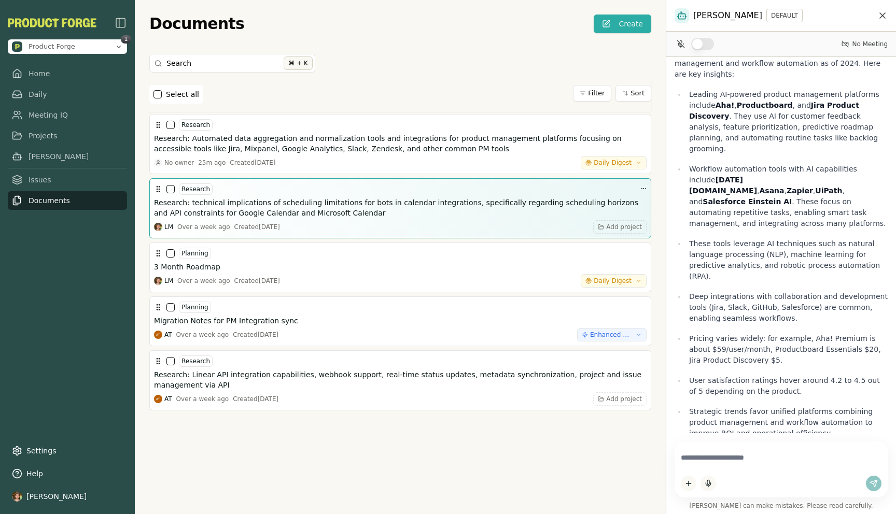
scroll to position [10, 0]
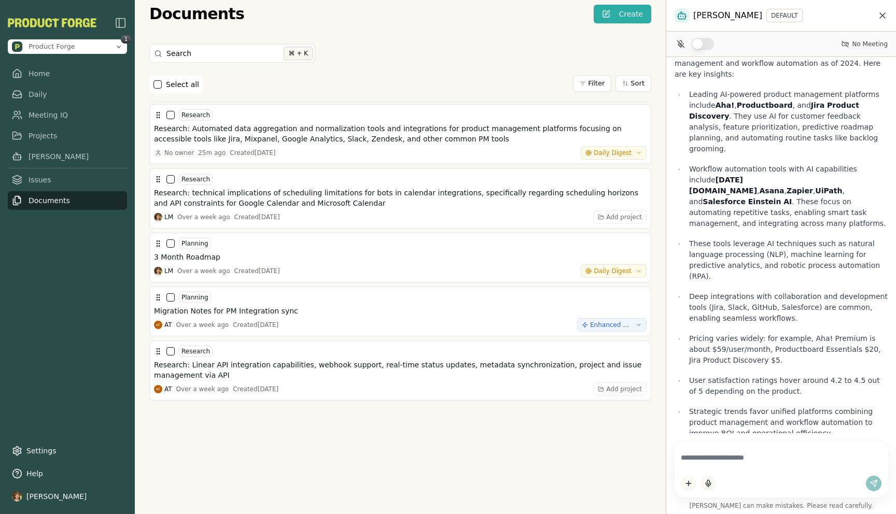
click at [651, 18] on icon "Close chat" at bounding box center [882, 15] width 10 height 10
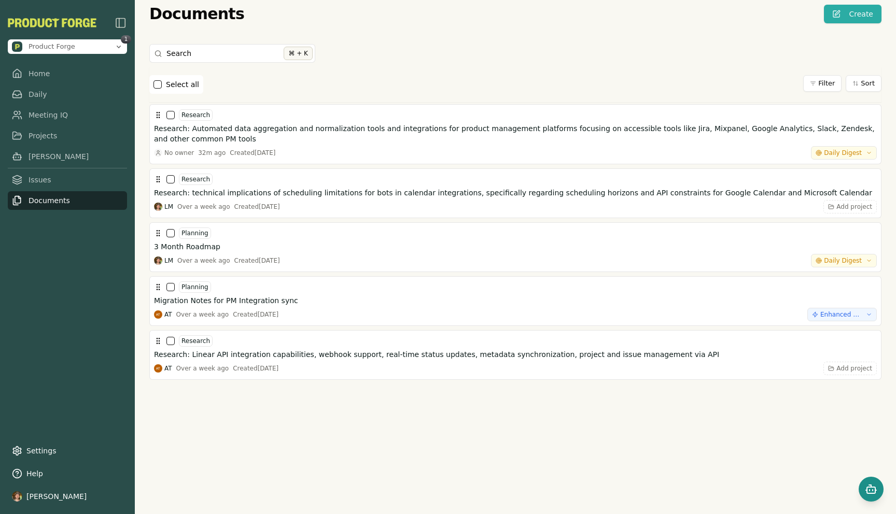
click at [651, 485] on icon "Open chat" at bounding box center [870, 486] width 2 height 2
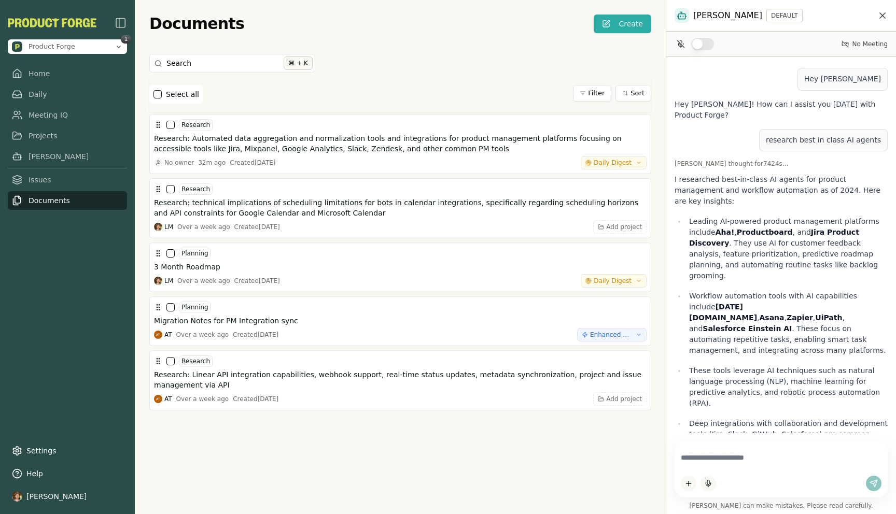
scroll to position [50, 0]
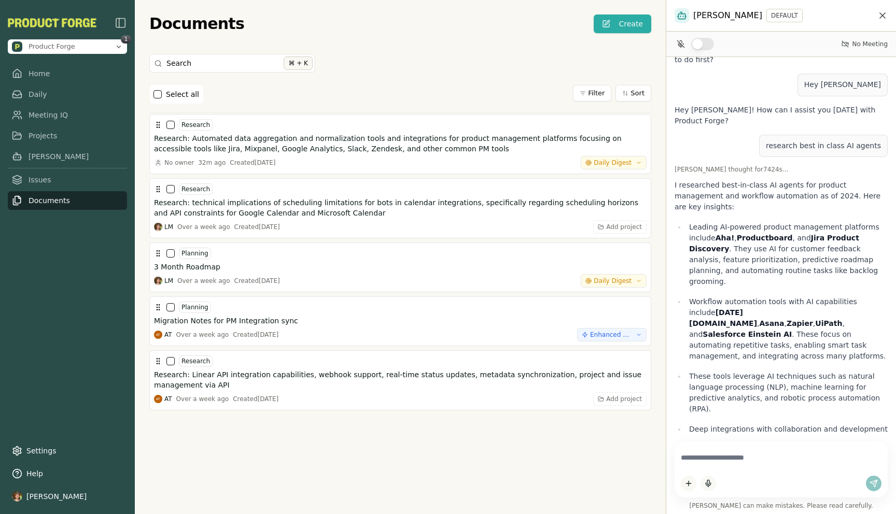
click at [466, 63] on div "Search ⌘ + K" at bounding box center [400, 65] width 502 height 23
